Goal: Transaction & Acquisition: Purchase product/service

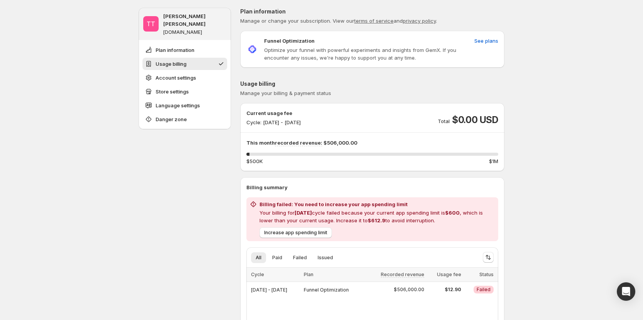
scroll to position [39, 0]
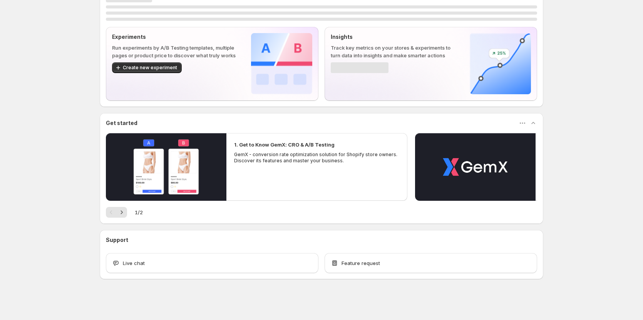
scroll to position [23, 0]
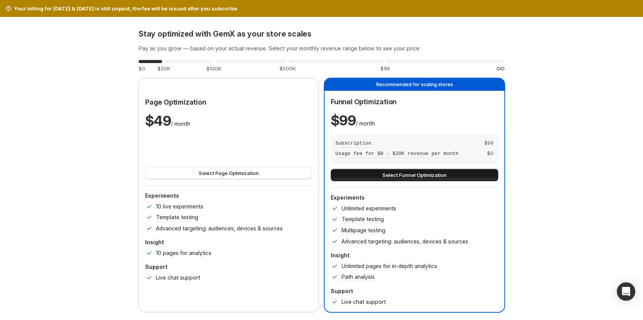
click at [409, 172] on span "Select Funnel Optimization" at bounding box center [414, 175] width 64 height 8
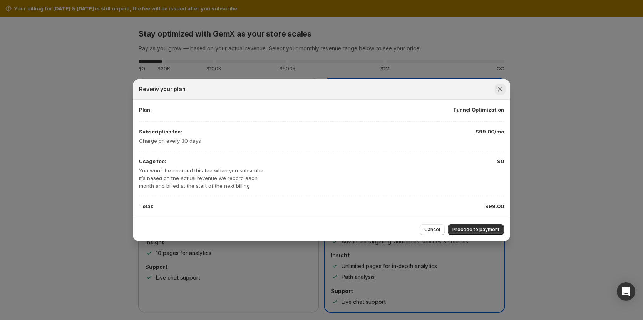
click at [500, 91] on icon "Close" at bounding box center [501, 90] width 8 height 8
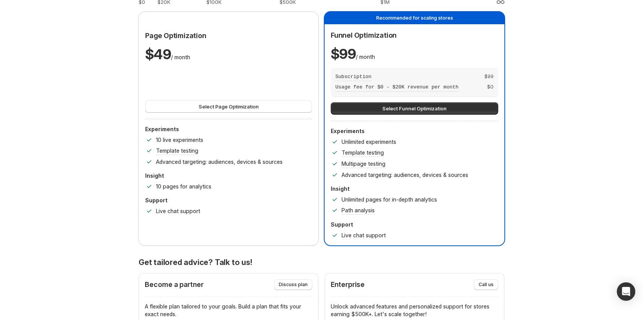
scroll to position [77, 0]
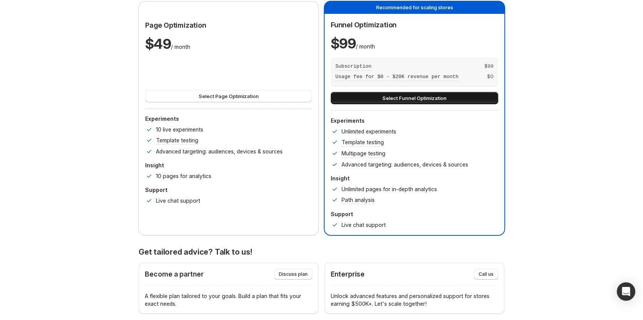
click at [434, 92] on button "Select Funnel Optimization" at bounding box center [415, 98] width 168 height 12
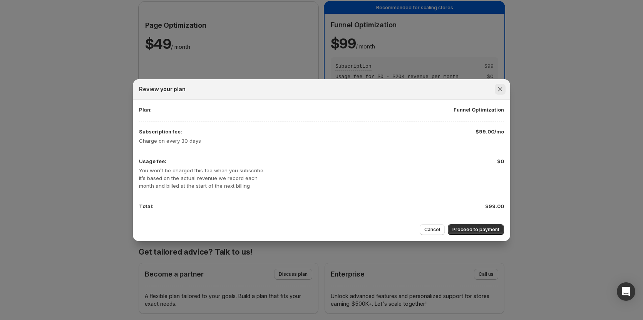
click at [505, 89] on button "Close" at bounding box center [500, 89] width 11 height 11
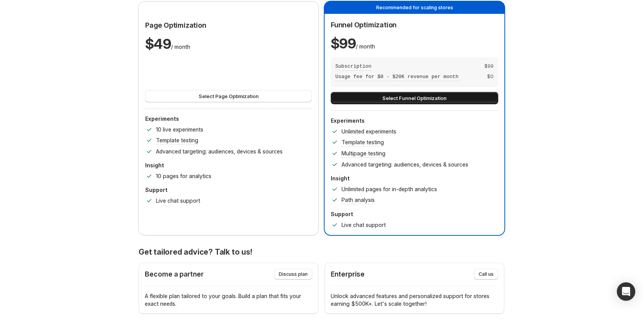
click at [438, 95] on span "Select Funnel Optimization" at bounding box center [414, 98] width 64 height 8
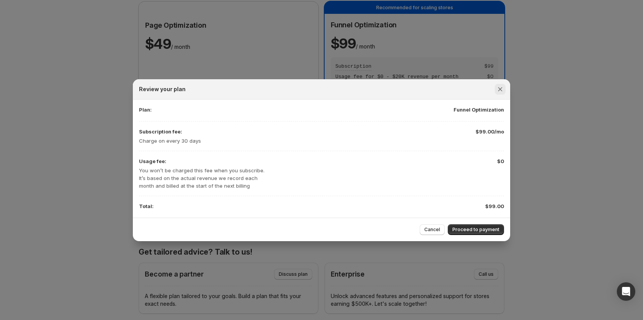
click at [499, 91] on icon "Close" at bounding box center [501, 90] width 8 height 8
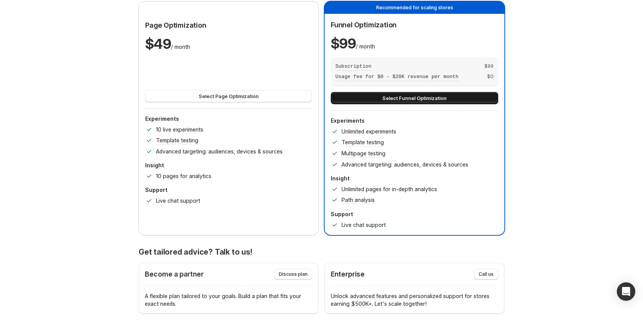
click at [382, 94] on button "Select Funnel Optimization" at bounding box center [415, 98] width 168 height 12
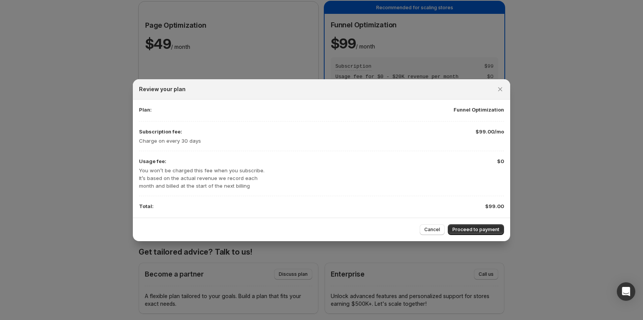
click at [482, 223] on div "Cancel Proceed to payment" at bounding box center [321, 229] width 377 height 23
click at [483, 230] on span "Proceed to payment" at bounding box center [476, 230] width 47 height 6
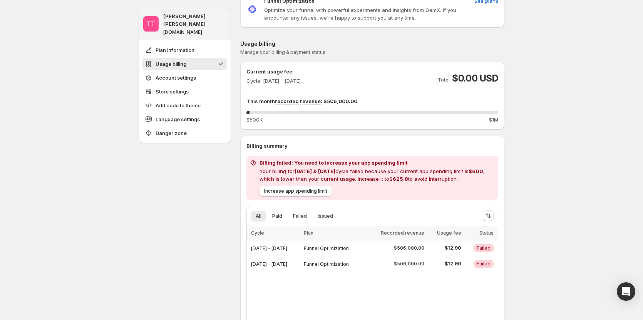
scroll to position [116, 0]
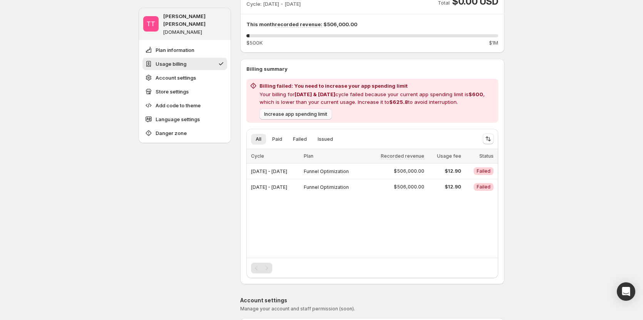
click at [289, 114] on span "Increase app spending limit" at bounding box center [295, 114] width 63 height 6
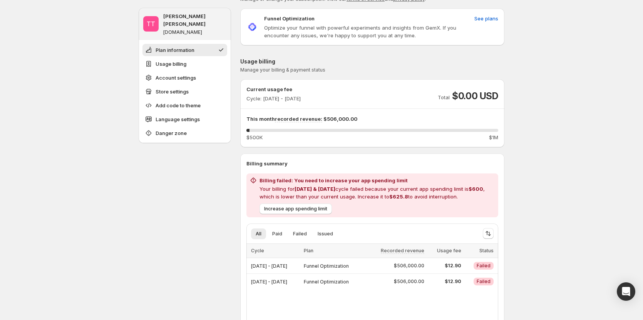
scroll to position [39, 0]
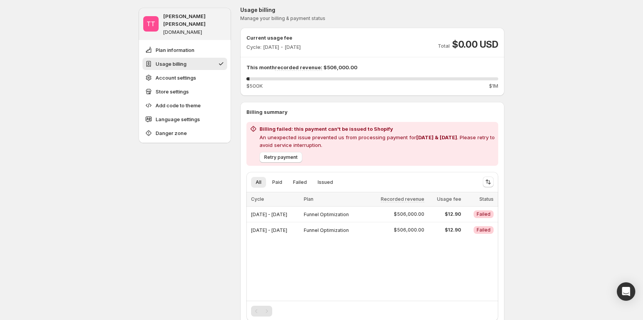
scroll to position [77, 0]
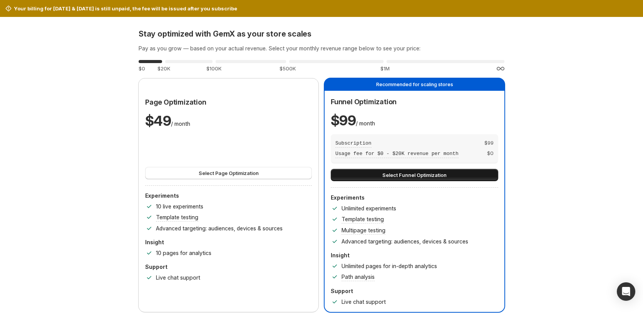
click at [392, 171] on span "Select Funnel Optimization" at bounding box center [414, 175] width 64 height 8
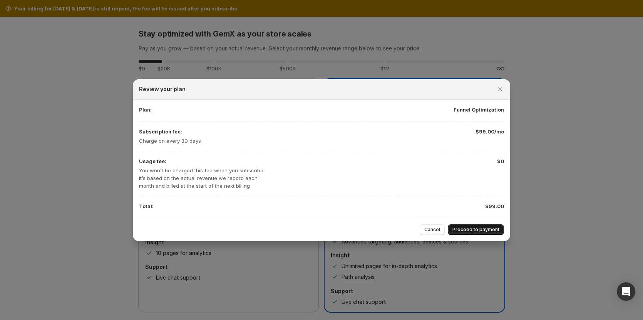
click at [486, 228] on span "Proceed to payment" at bounding box center [476, 230] width 47 height 6
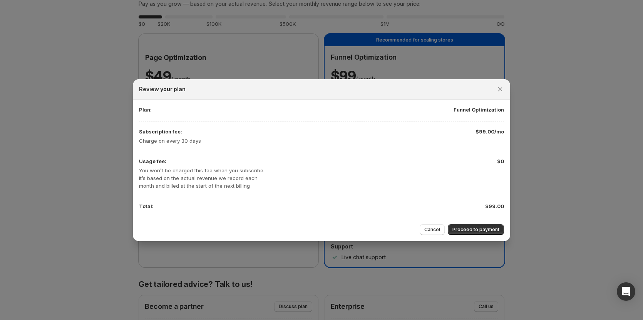
scroll to position [77, 0]
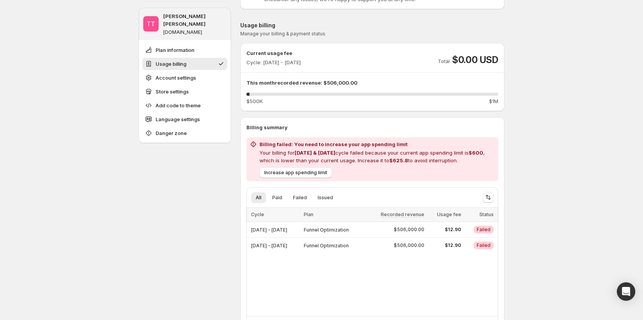
scroll to position [77, 0]
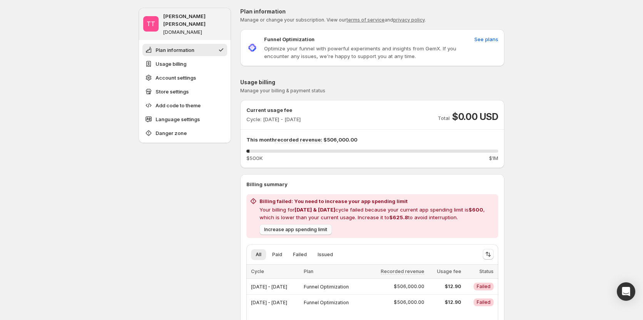
scroll to position [39, 0]
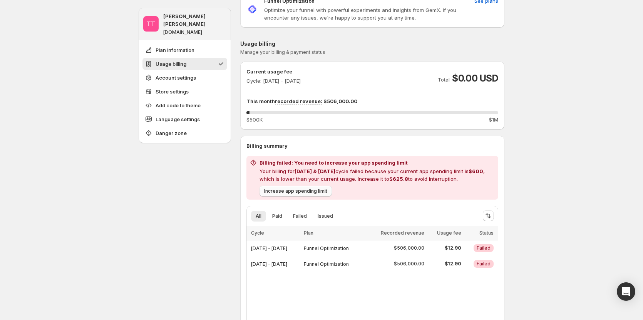
click at [280, 193] on span "Increase app spending limit" at bounding box center [295, 191] width 63 height 6
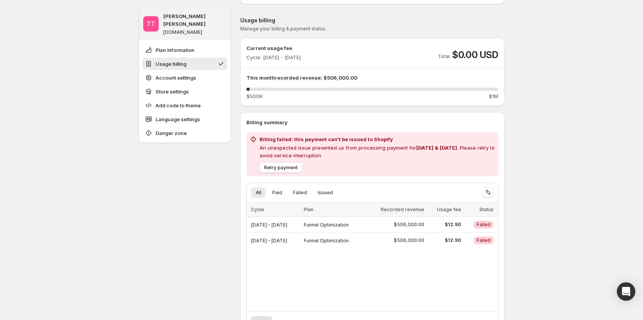
scroll to position [77, 0]
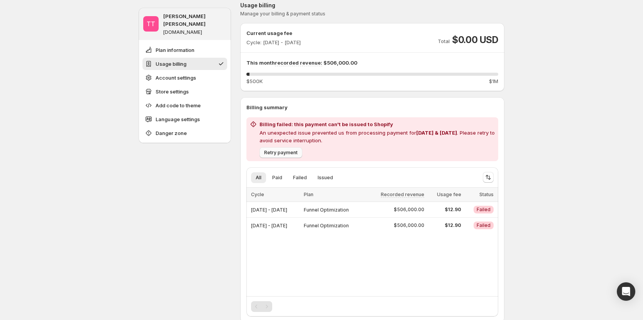
click at [277, 154] on span "Retry payment" at bounding box center [281, 153] width 34 height 6
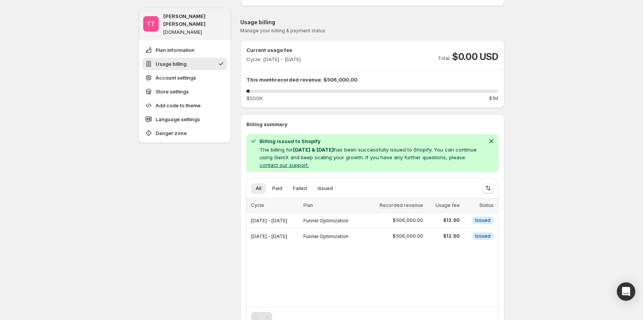
scroll to position [39, 0]
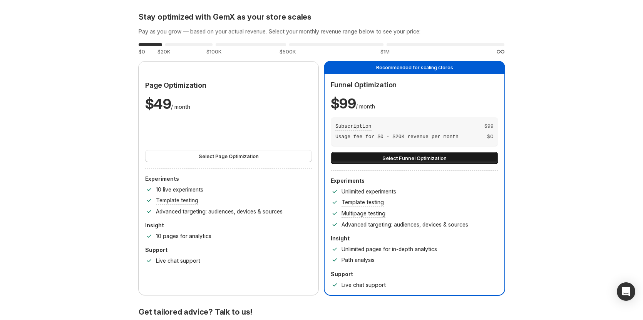
click at [419, 158] on span "Select Funnel Optimization" at bounding box center [414, 158] width 64 height 8
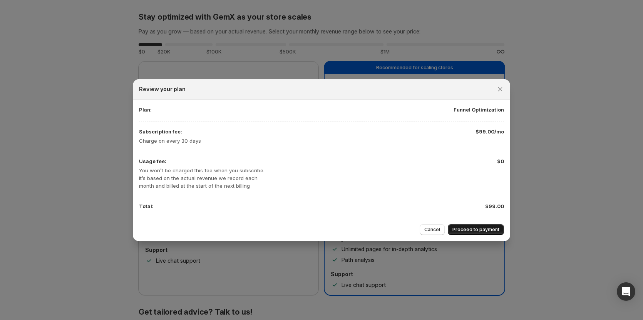
click at [458, 234] on button "Proceed to payment" at bounding box center [476, 230] width 56 height 11
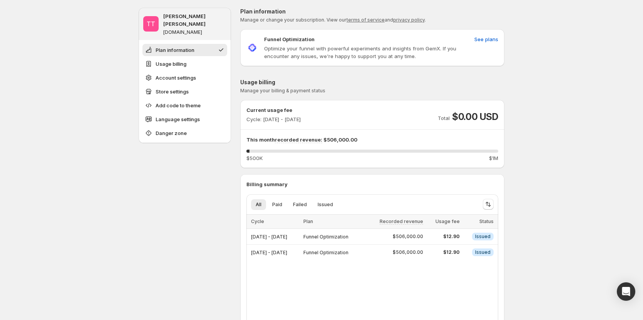
click at [339, 139] on p "This month recorded revenue: $506,000.00" at bounding box center [373, 140] width 252 height 8
click at [276, 117] on p "Cycle: [DATE] - [DATE]" at bounding box center [274, 120] width 54 height 8
